Goal: Information Seeking & Learning: Get advice/opinions

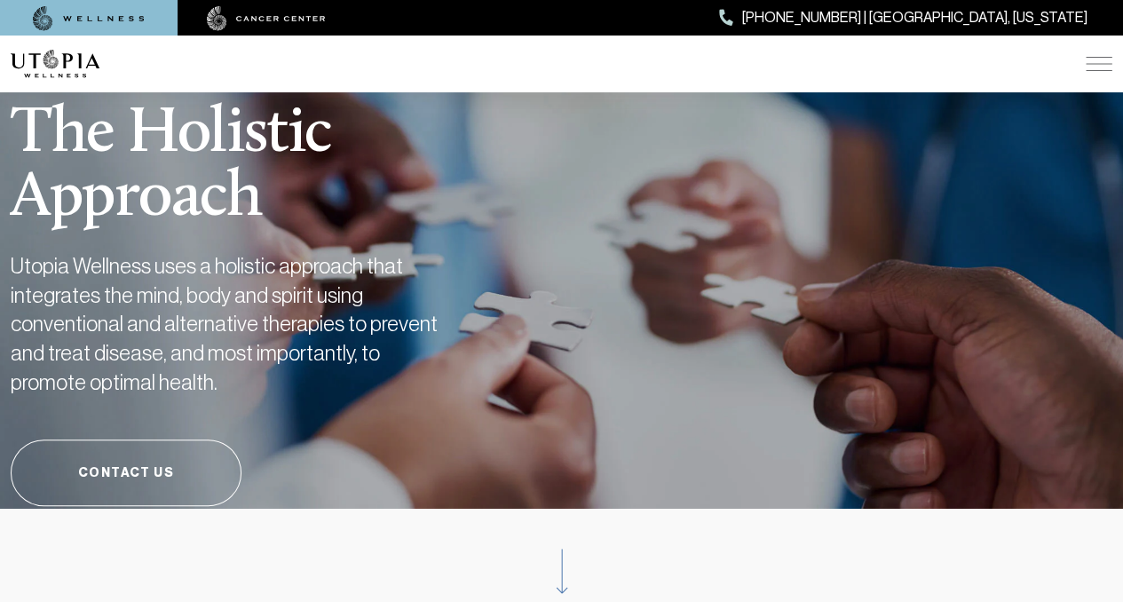
click at [250, 13] on img at bounding box center [266, 18] width 119 height 25
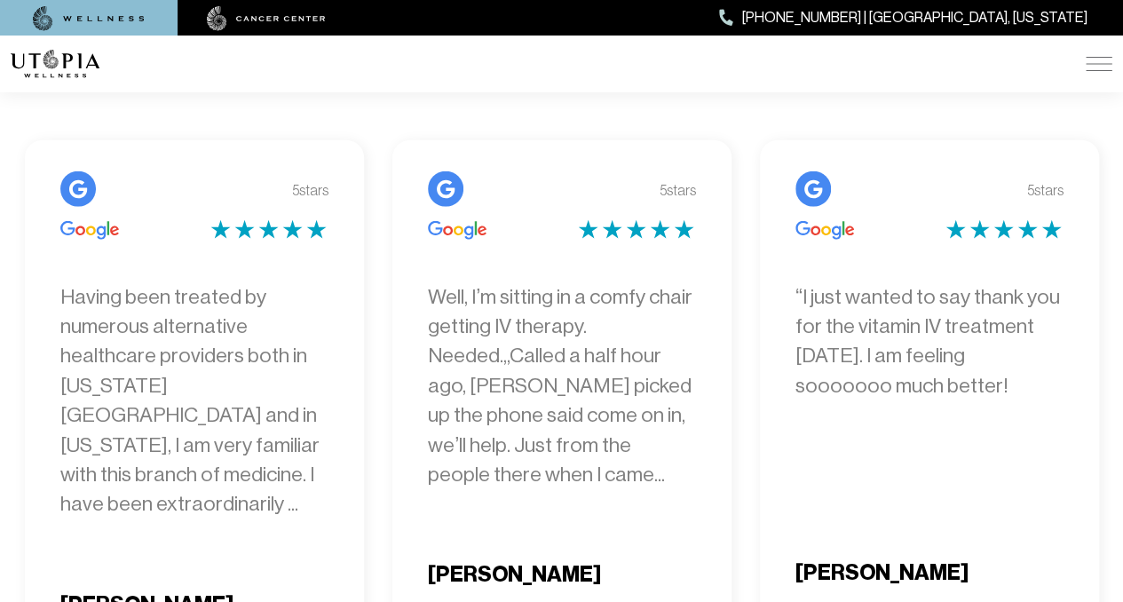
scroll to position [5643, 0]
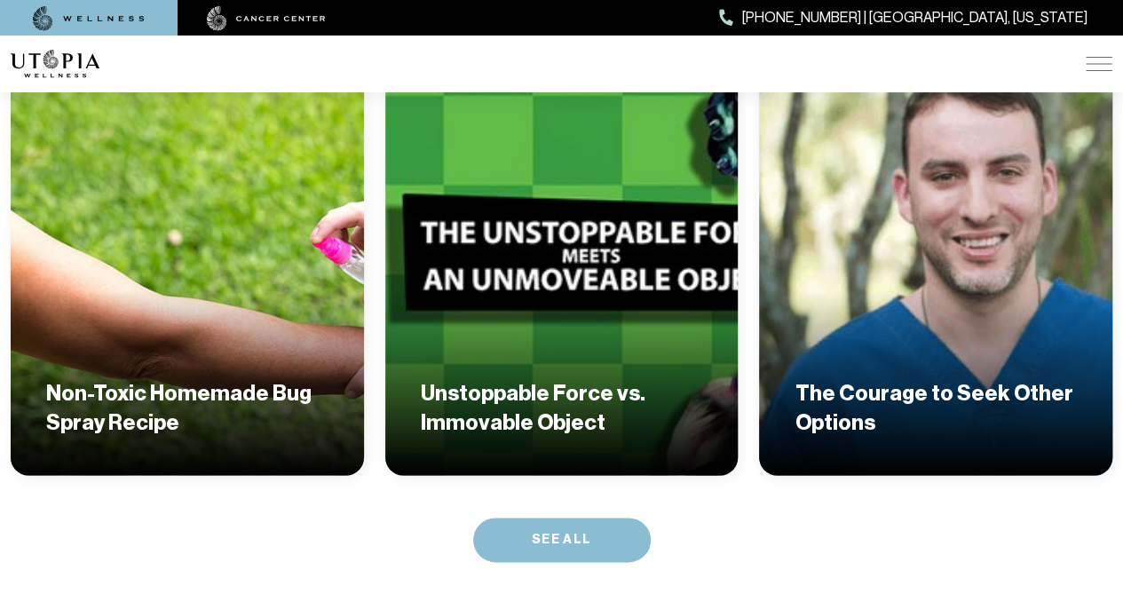
scroll to position [8662, 0]
